Goal: Ask a question

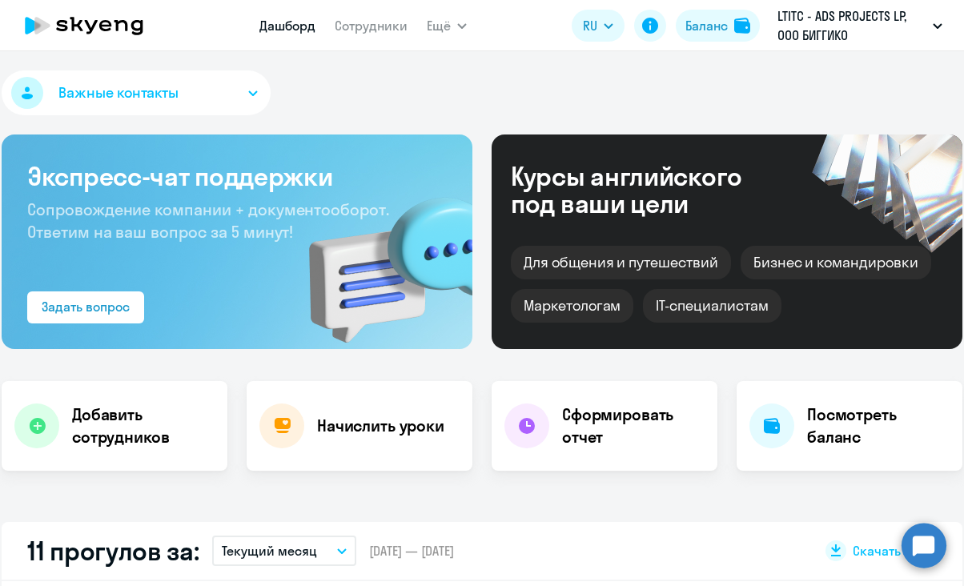
select select "30"
click at [927, 546] on circle at bounding box center [923, 545] width 45 height 45
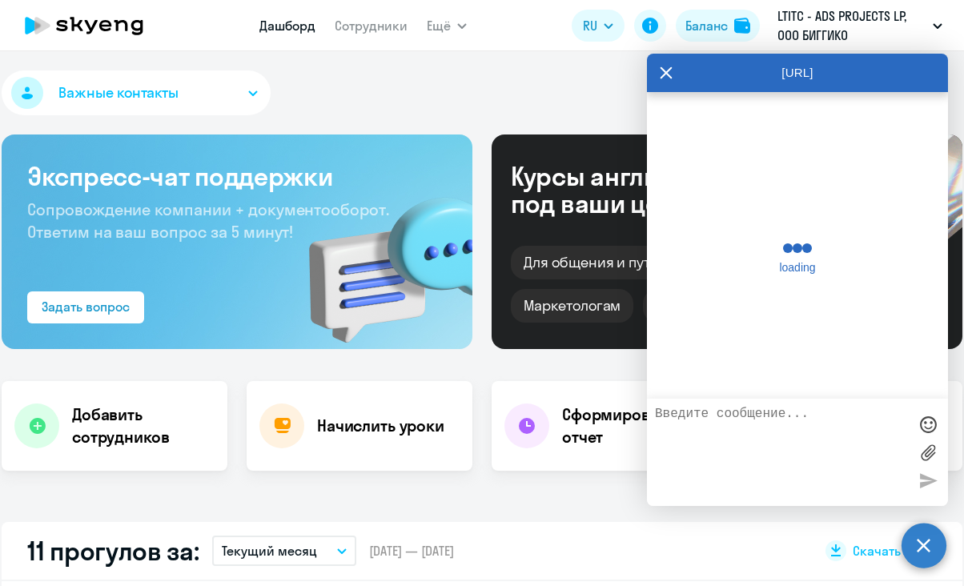
scroll to position [1988, 0]
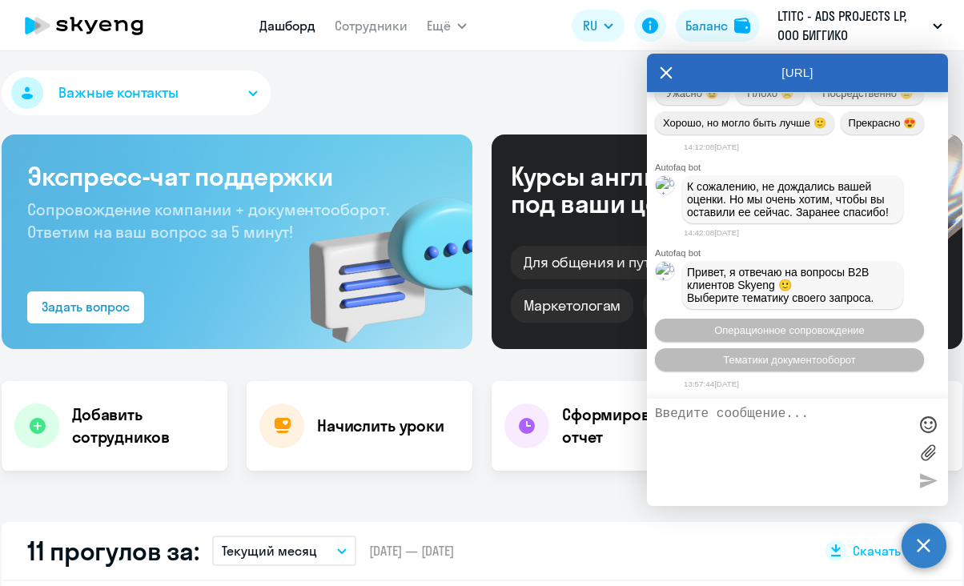
click at [743, 415] on textarea at bounding box center [781, 452] width 253 height 91
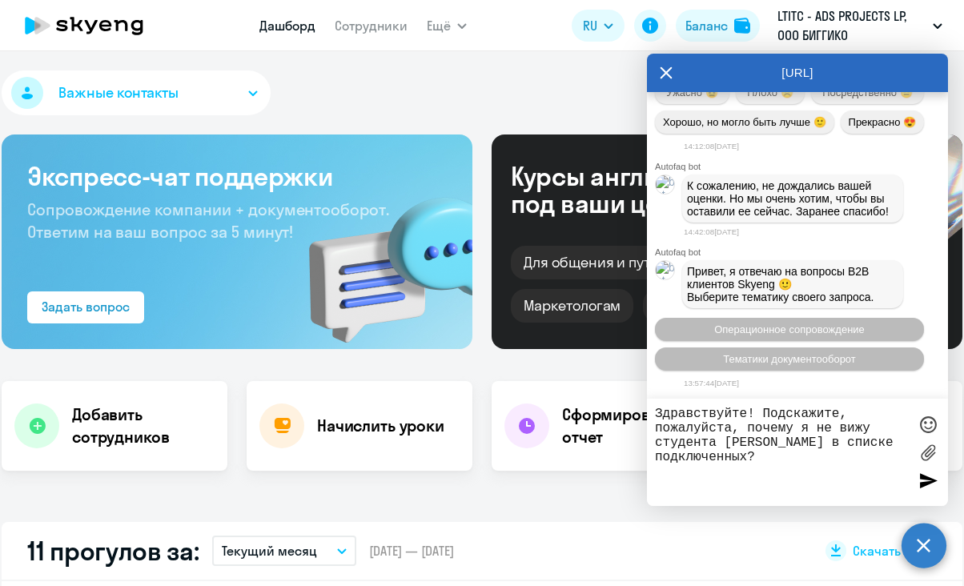
type textarea "Здравствуйте! Подскажите, пожалуйста, почему я не вижу студента [PERSON_NAME] в…"
click at [930, 475] on div at bounding box center [927, 480] width 24 height 24
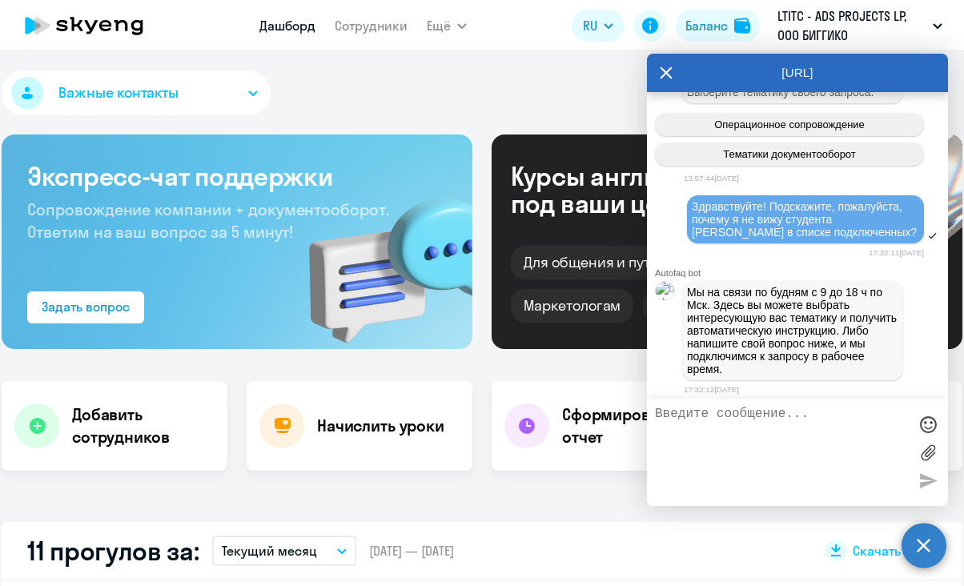
scroll to position [2351, 0]
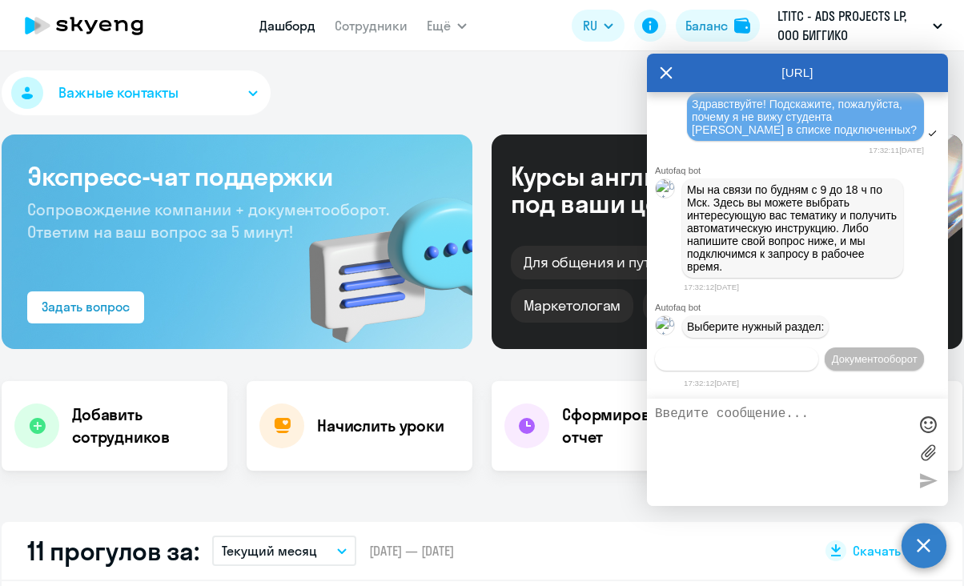
click at [811, 353] on span "Операционное сопровождение" at bounding box center [736, 359] width 150 height 12
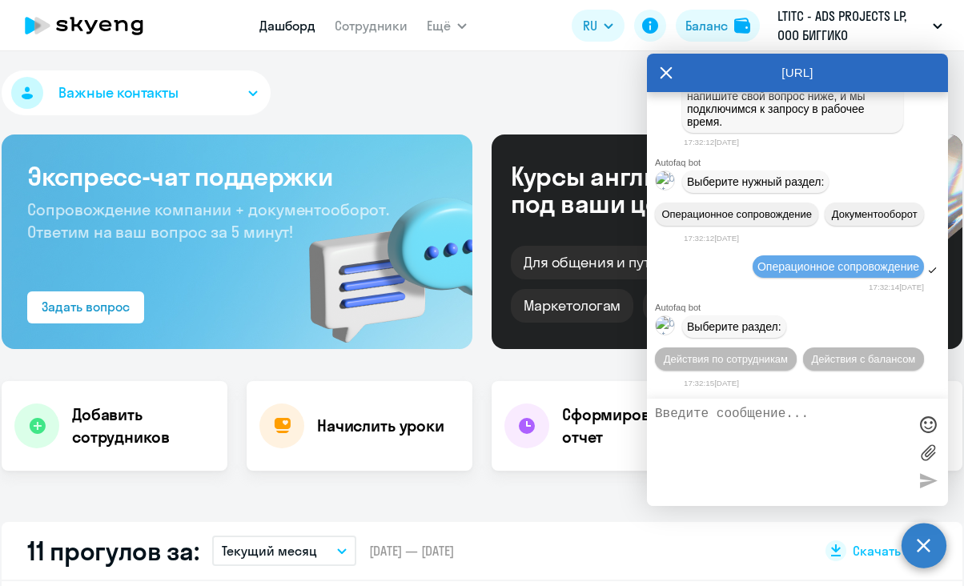
scroll to position [2501, 0]
click at [758, 353] on span "Действия по сотрудникам" at bounding box center [725, 359] width 124 height 12
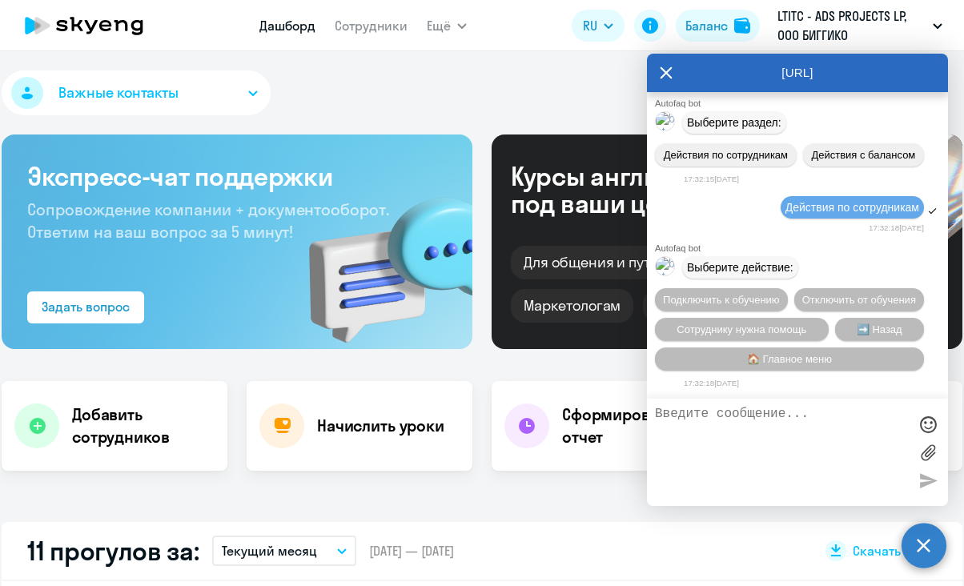
scroll to position [2714, 0]
click at [759, 294] on span "Подключить к обучению" at bounding box center [721, 300] width 117 height 12
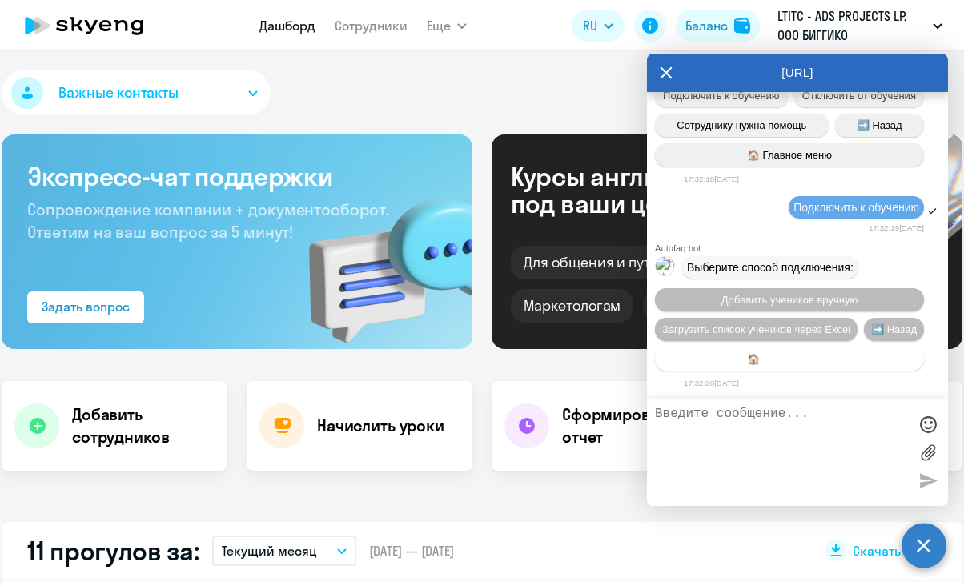
scroll to position [2926, 0]
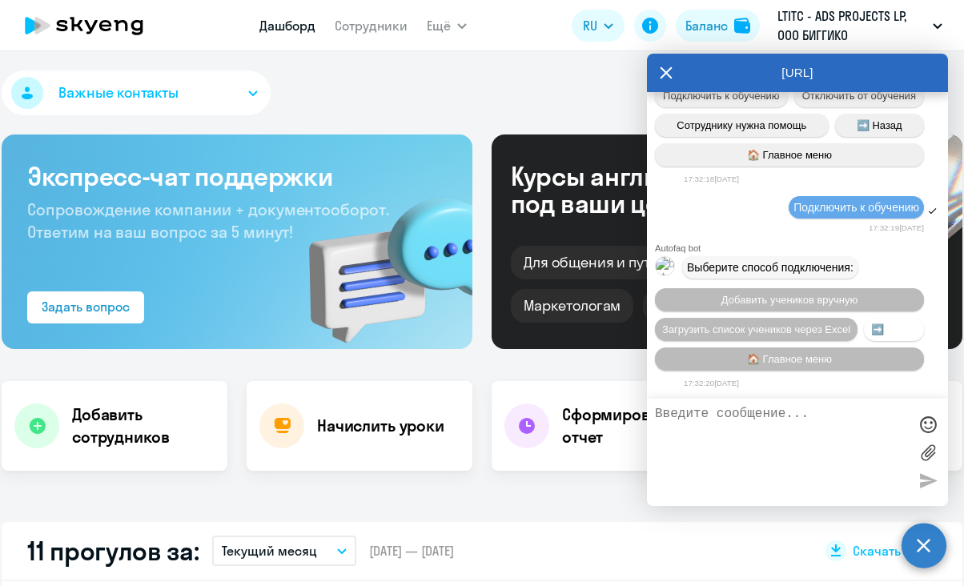
click at [895, 323] on span "➡️ Назад" at bounding box center [894, 329] width 46 height 12
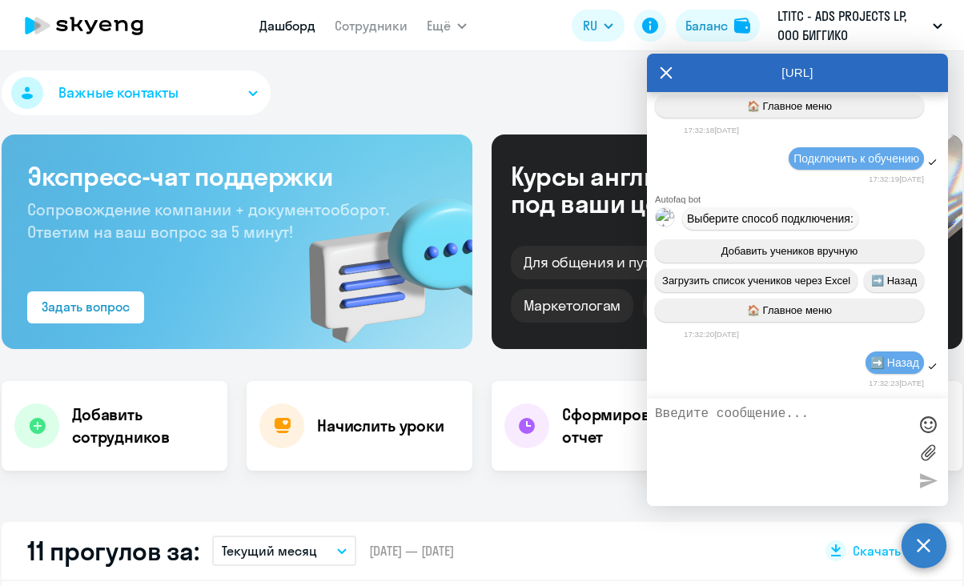
scroll to position [3139, 0]
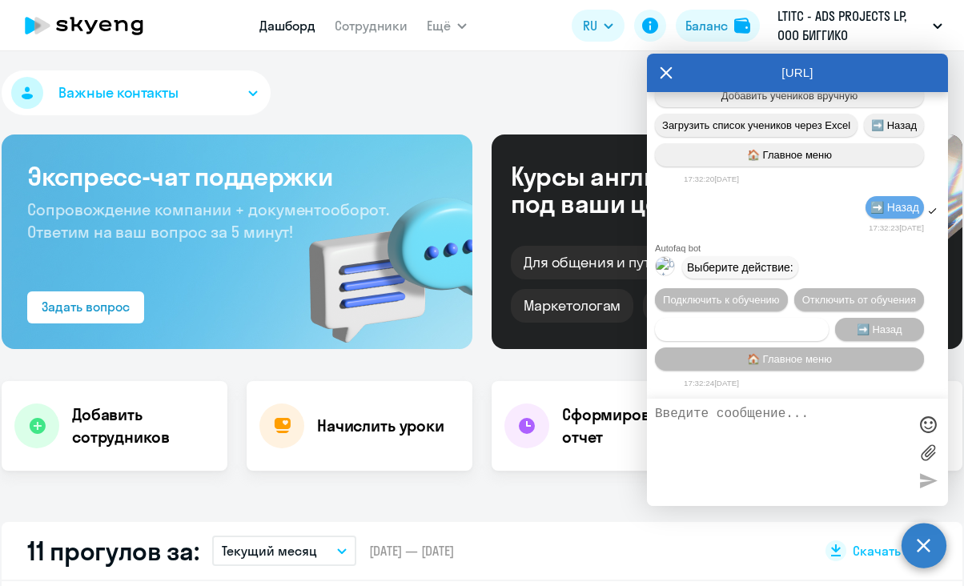
click at [775, 326] on span "Сотруднику нужна помощь" at bounding box center [741, 329] width 130 height 12
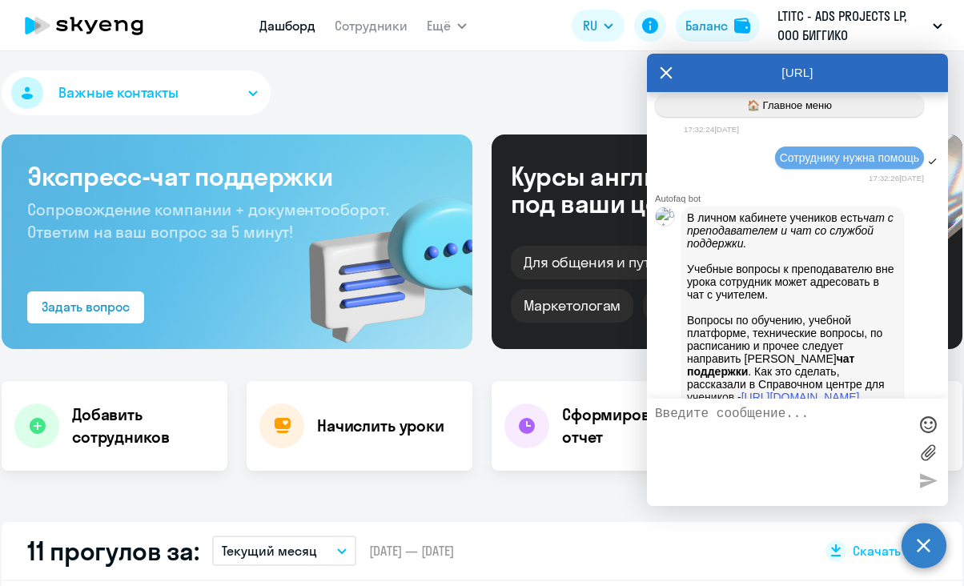
scroll to position [3705, 0]
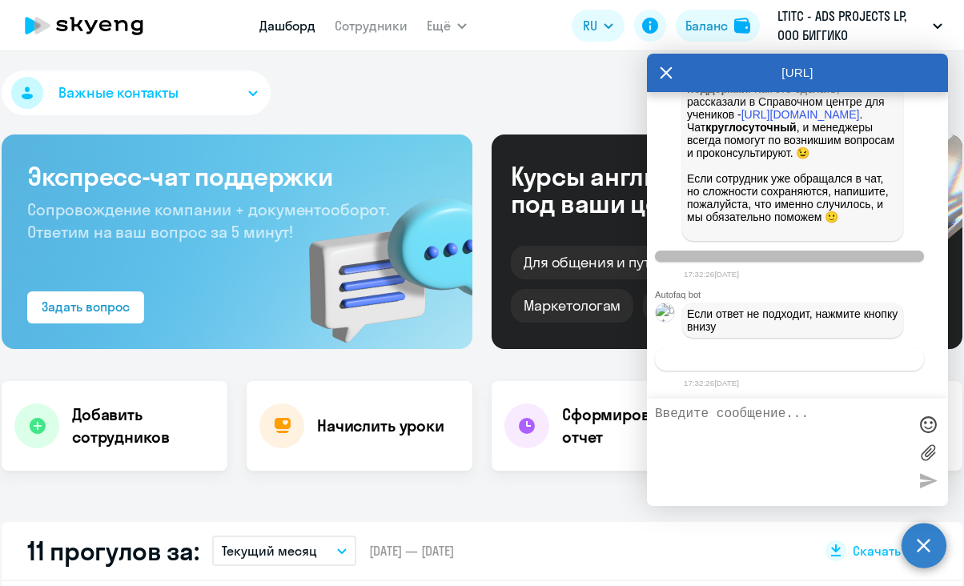
click at [770, 363] on span "Связаться с менеджером" at bounding box center [788, 359] width 122 height 12
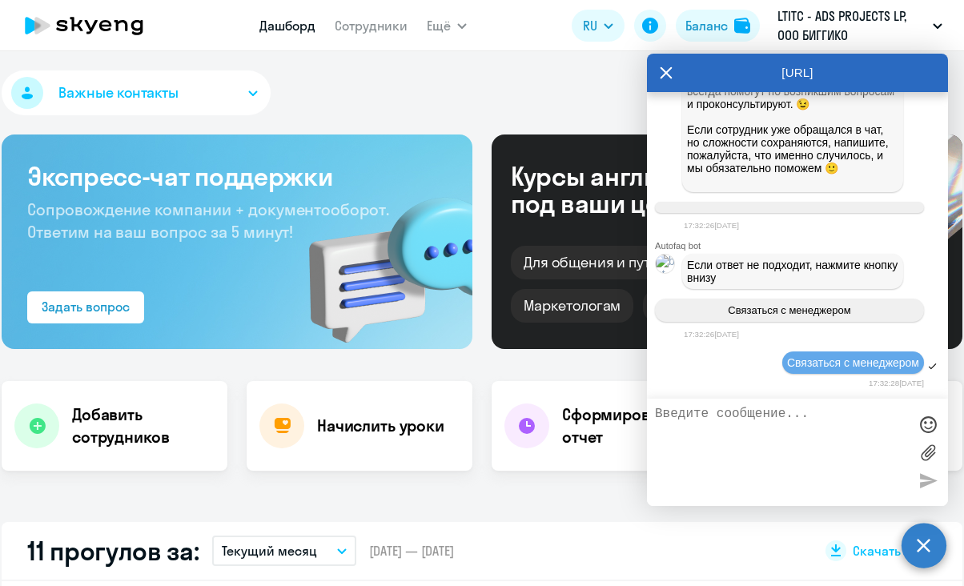
scroll to position [3756, 0]
click at [810, 429] on textarea at bounding box center [781, 452] width 253 height 91
click at [766, 432] on textarea at bounding box center [781, 452] width 253 height 91
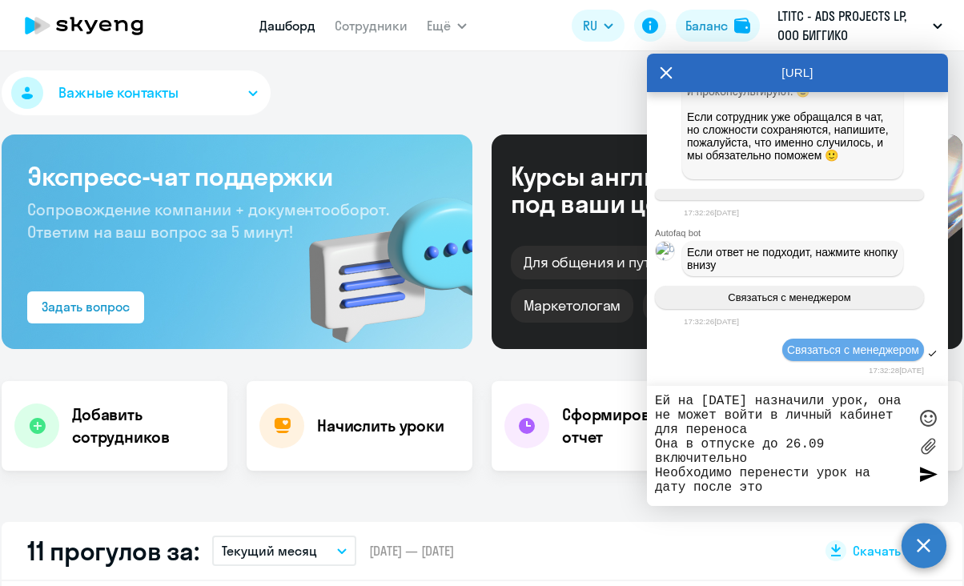
type textarea "Ей на [DATE] назначили урок, она не может войти в личный кабинет для переноса О…"
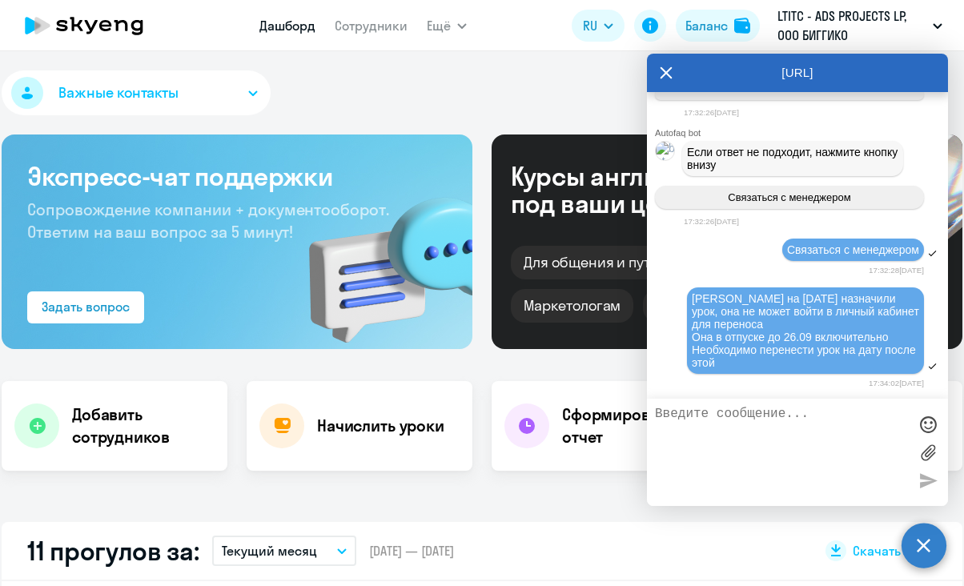
scroll to position [3874, 0]
click at [847, 434] on textarea at bounding box center [781, 452] width 253 height 91
click at [879, 425] on textarea at bounding box center [781, 452] width 253 height 91
click at [754, 419] on textarea at bounding box center [781, 452] width 253 height 91
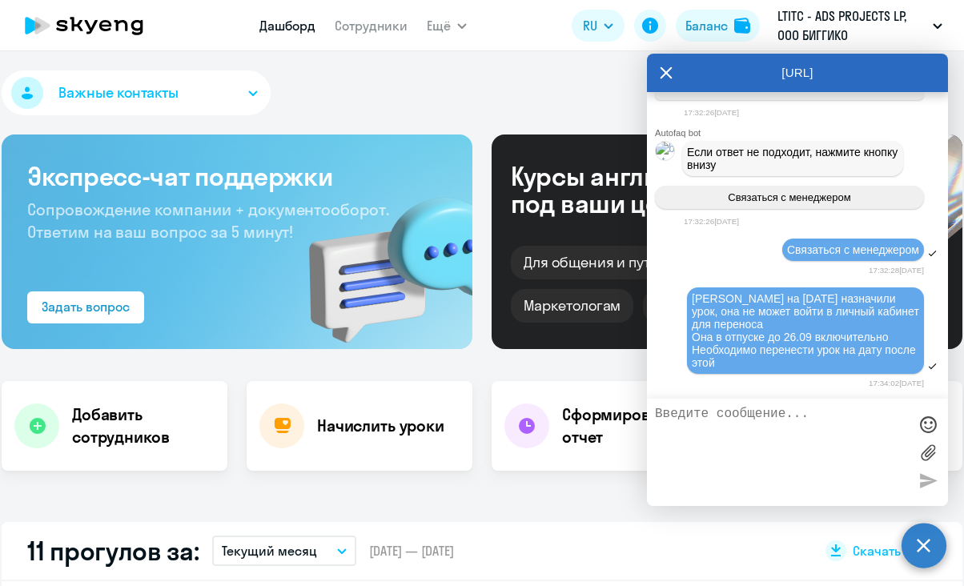
click at [756, 415] on textarea at bounding box center [781, 452] width 253 height 91
click at [763, 415] on textarea at bounding box center [781, 452] width 253 height 91
click at [835, 440] on textarea at bounding box center [781, 452] width 253 height 91
click at [820, 428] on textarea at bounding box center [781, 452] width 253 height 91
click at [713, 422] on textarea at bounding box center [781, 452] width 253 height 91
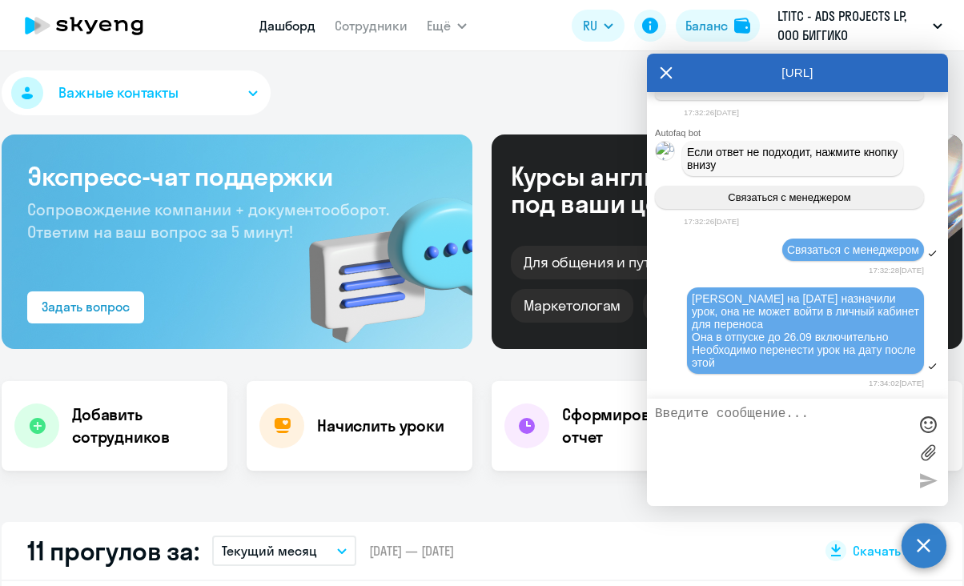
click at [736, 428] on textarea at bounding box center [781, 452] width 253 height 91
click at [775, 429] on textarea at bounding box center [781, 452] width 253 height 91
click at [776, 422] on textarea at bounding box center [781, 452] width 253 height 91
